Goal: Information Seeking & Learning: Learn about a topic

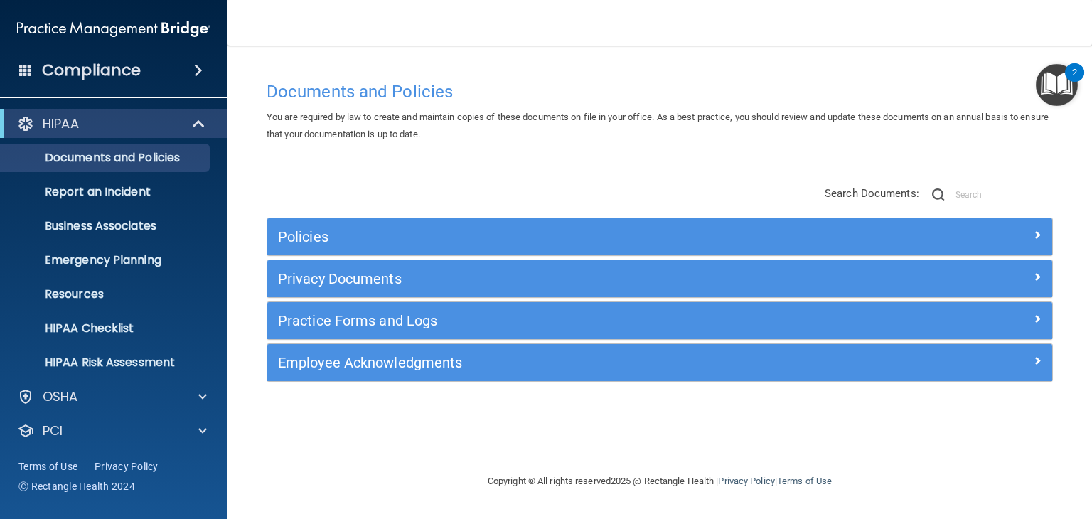
drag, startPoint x: 537, startPoint y: 487, endPoint x: 530, endPoint y: 481, distance: 9.6
click at [530, 481] on div "Copyright © All rights reserved 2025 @ Rectangle Health | Privacy Policy | Term…" at bounding box center [659, 482] width 519 height 46
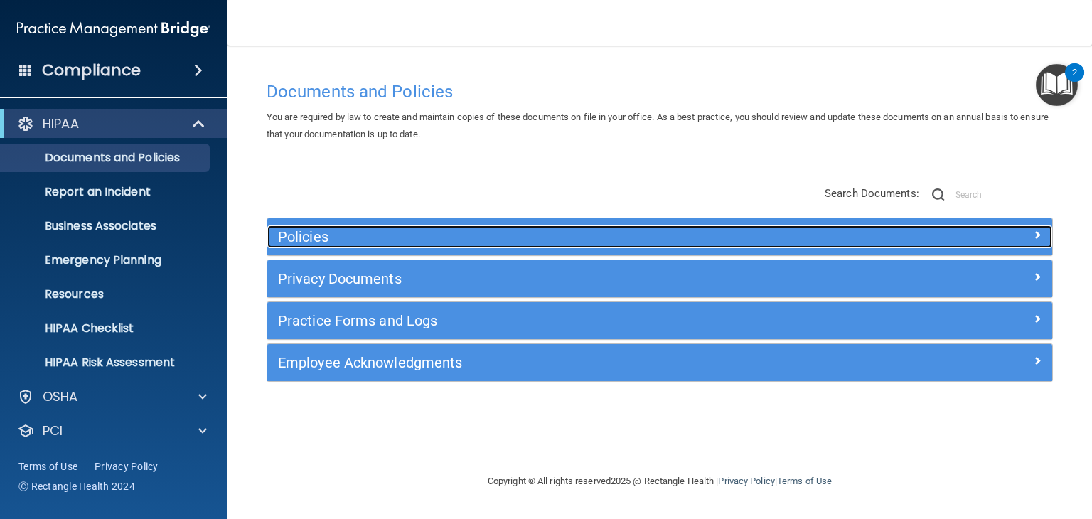
click at [301, 233] on h5 "Policies" at bounding box center [561, 237] width 567 height 16
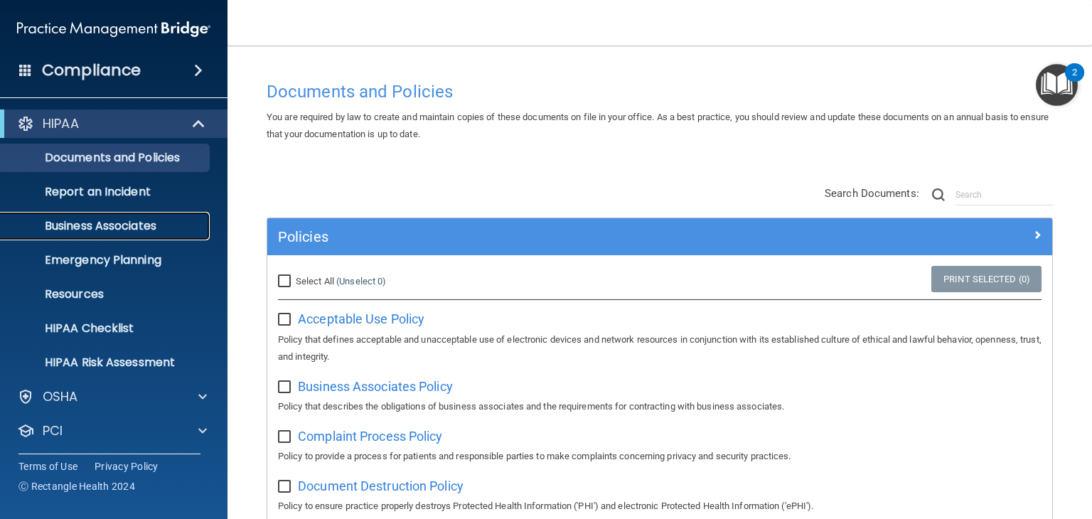
click at [150, 228] on p "Business Associates" at bounding box center [106, 226] width 194 height 14
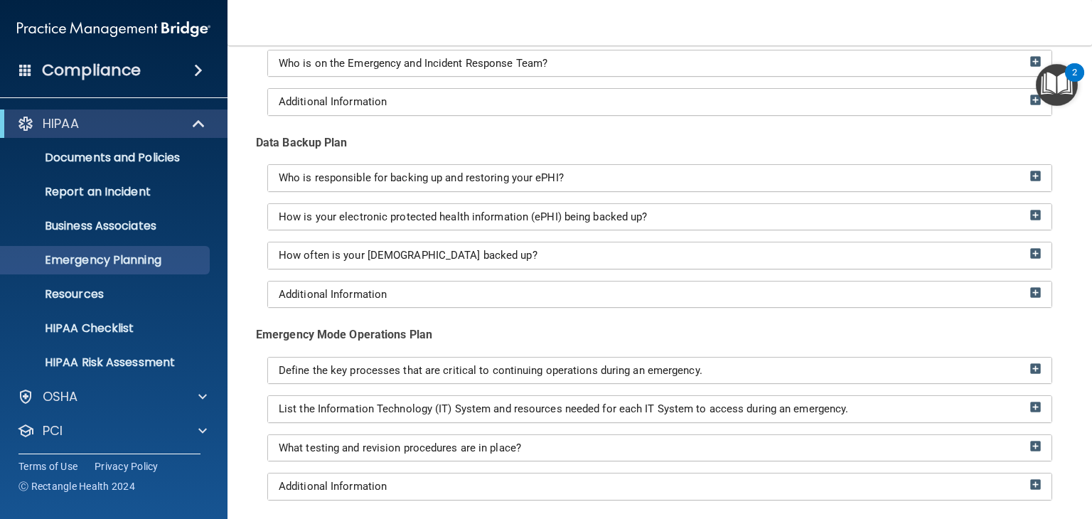
scroll to position [202, 0]
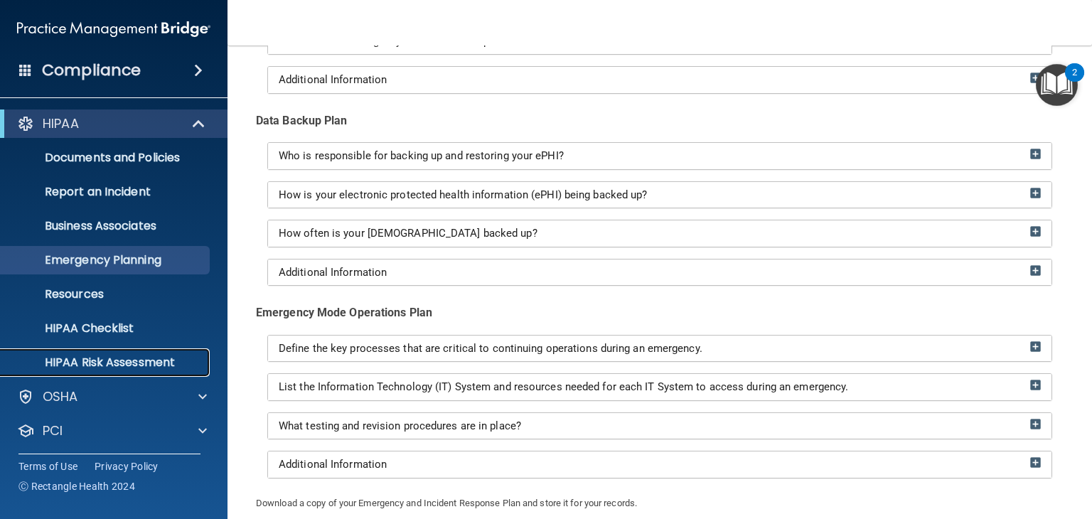
click at [100, 357] on p "HIPAA Risk Assessment" at bounding box center [106, 362] width 194 height 14
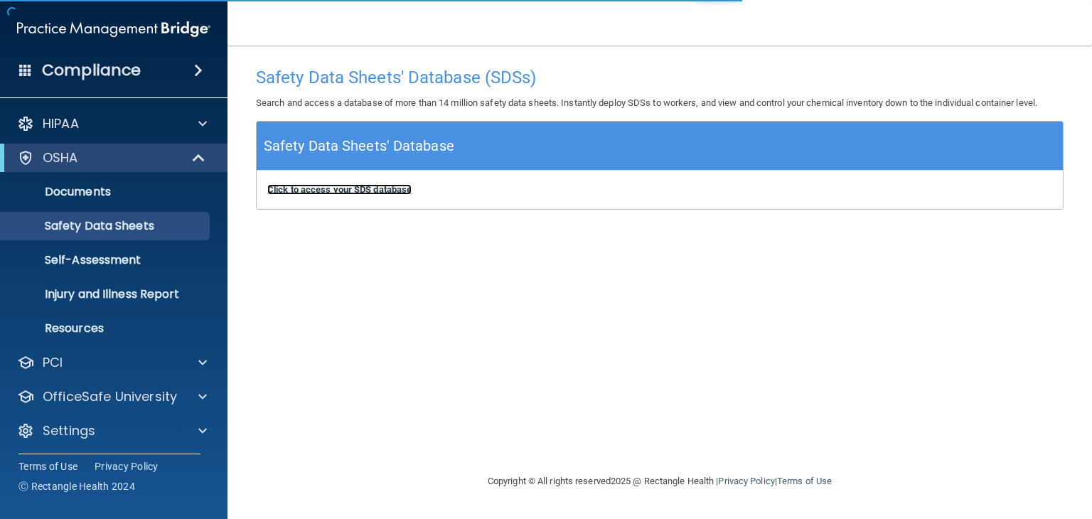
click at [328, 191] on b "Click to access your SDS database" at bounding box center [339, 189] width 144 height 11
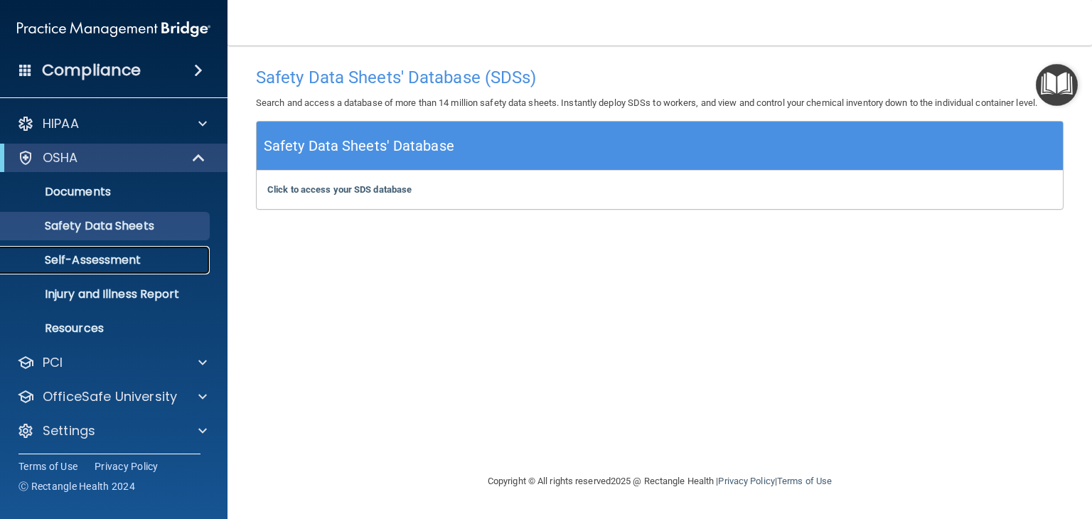
click at [126, 269] on link "Self-Assessment" at bounding box center [98, 260] width 224 height 28
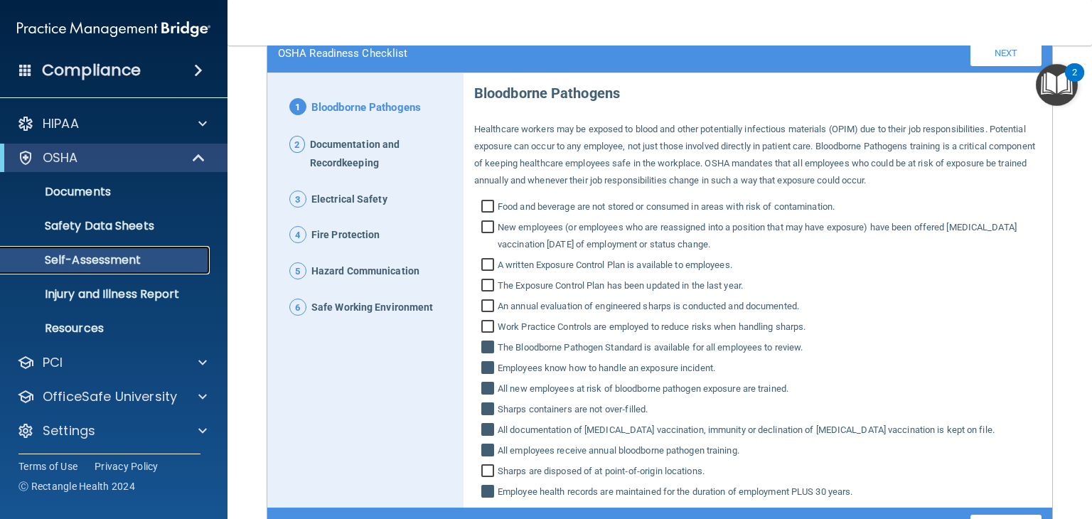
scroll to position [117, 0]
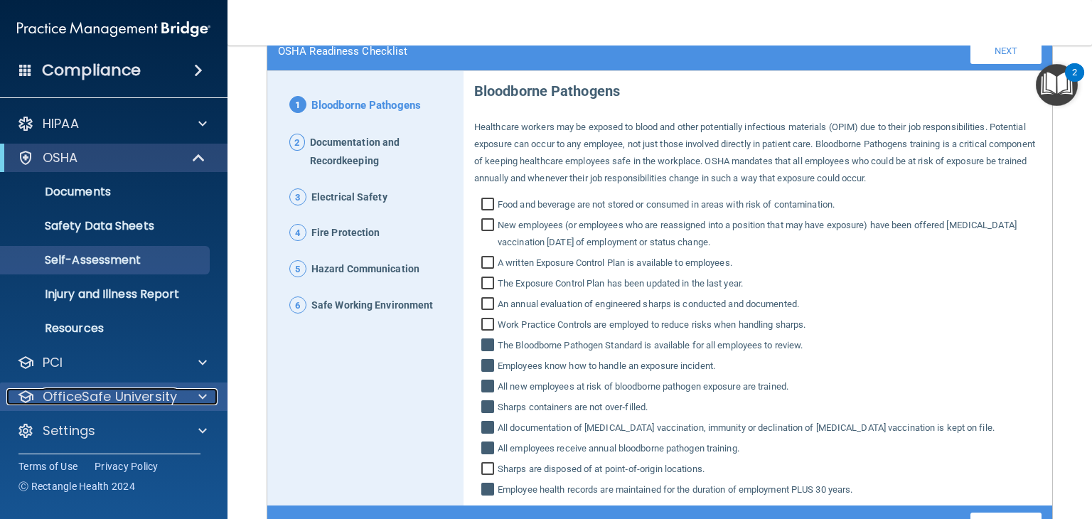
click at [139, 395] on p "OfficeSafe University" at bounding box center [110, 396] width 134 height 17
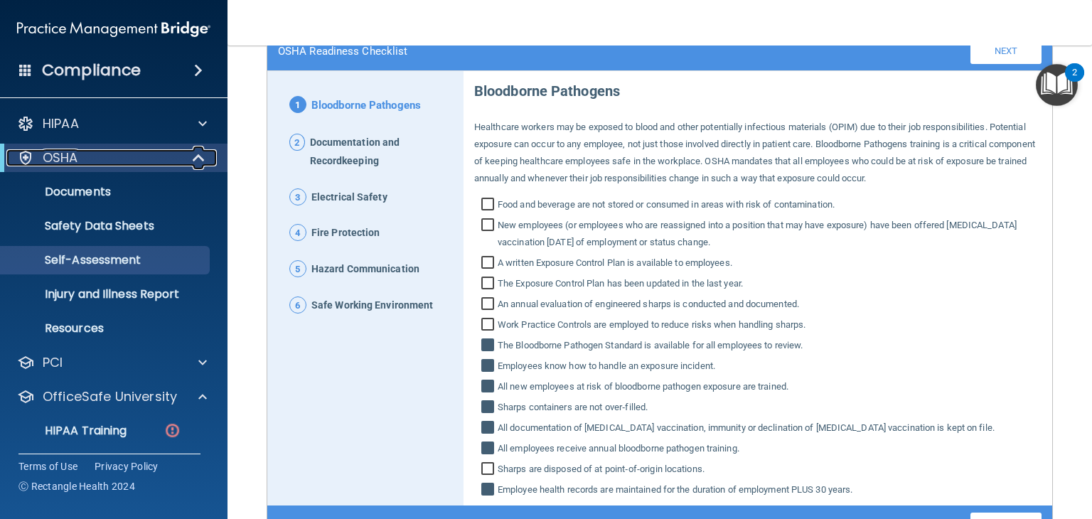
click at [90, 162] on div "OSHA" at bounding box center [94, 157] width 176 height 17
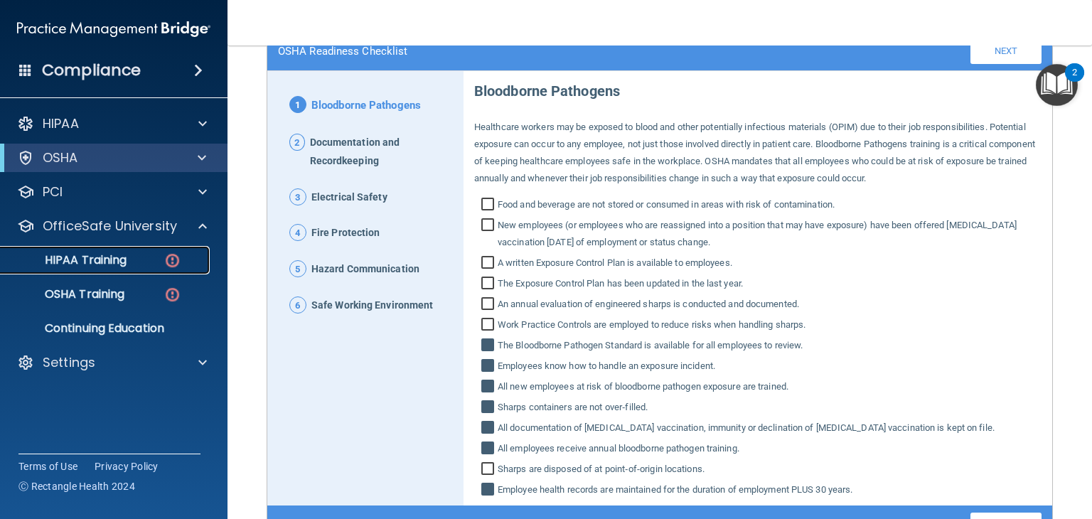
click at [117, 257] on p "HIPAA Training" at bounding box center [67, 260] width 117 height 14
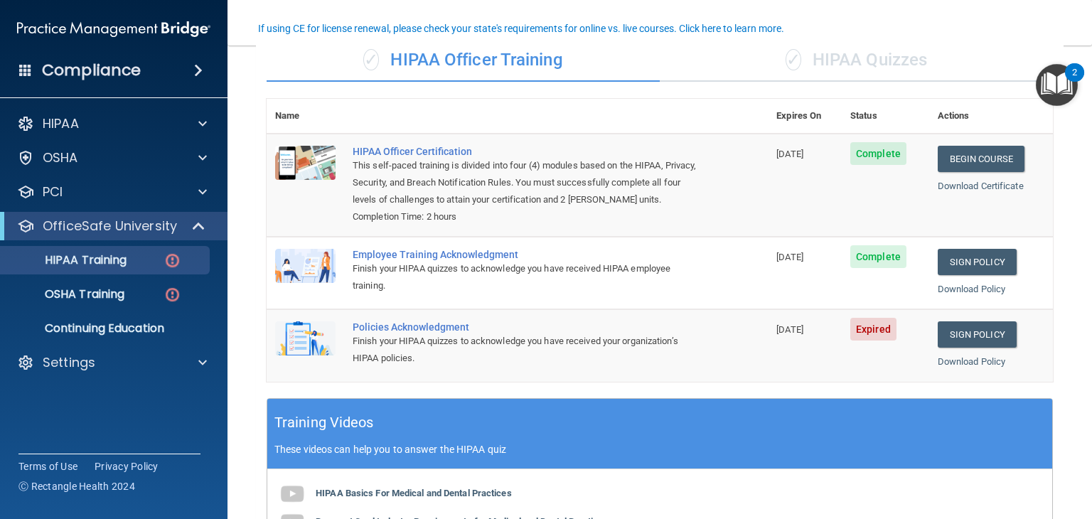
click at [1079, 160] on main "Back Choose one path to get your HIPAA Certification ✓ HIPAA Officer Training ✓…" at bounding box center [660, 282] width 865 height 473
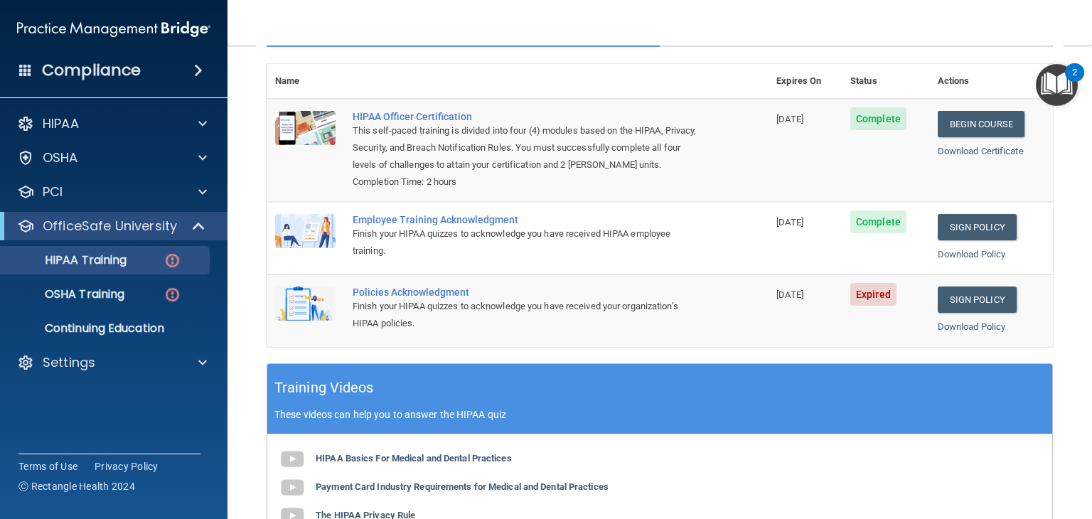
scroll to position [151, 0]
click at [117, 291] on p "OSHA Training" at bounding box center [66, 294] width 115 height 14
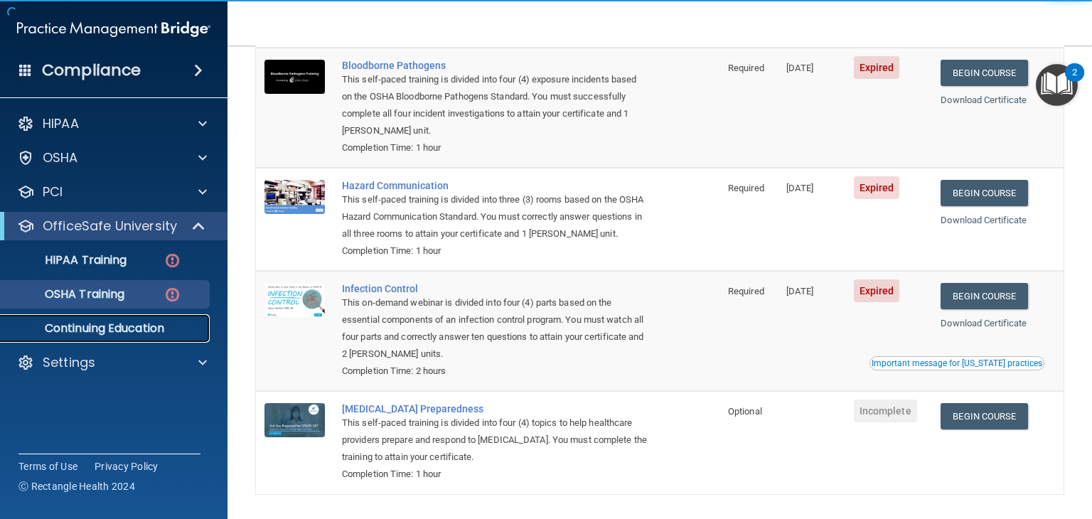
click at [117, 333] on p "Continuing Education" at bounding box center [106, 328] width 194 height 14
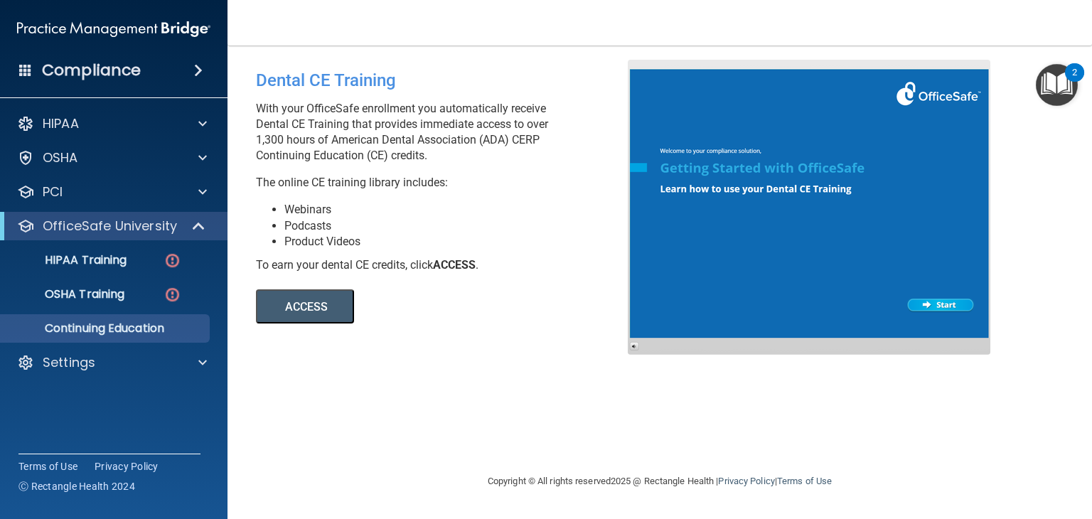
click at [321, 305] on button "ACCESS" at bounding box center [305, 306] width 98 height 34
click at [125, 375] on div "Settings" at bounding box center [114, 362] width 228 height 28
click at [127, 363] on div "Settings" at bounding box center [94, 362] width 176 height 17
click at [96, 432] on p "My Users" at bounding box center [106, 431] width 194 height 14
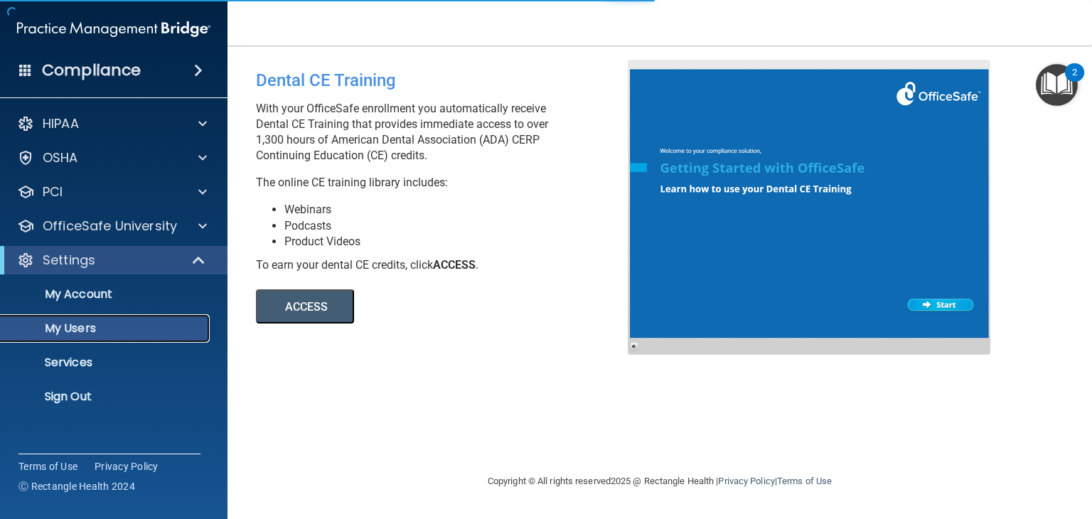
select select "20"
